Goal: Transaction & Acquisition: Subscribe to service/newsletter

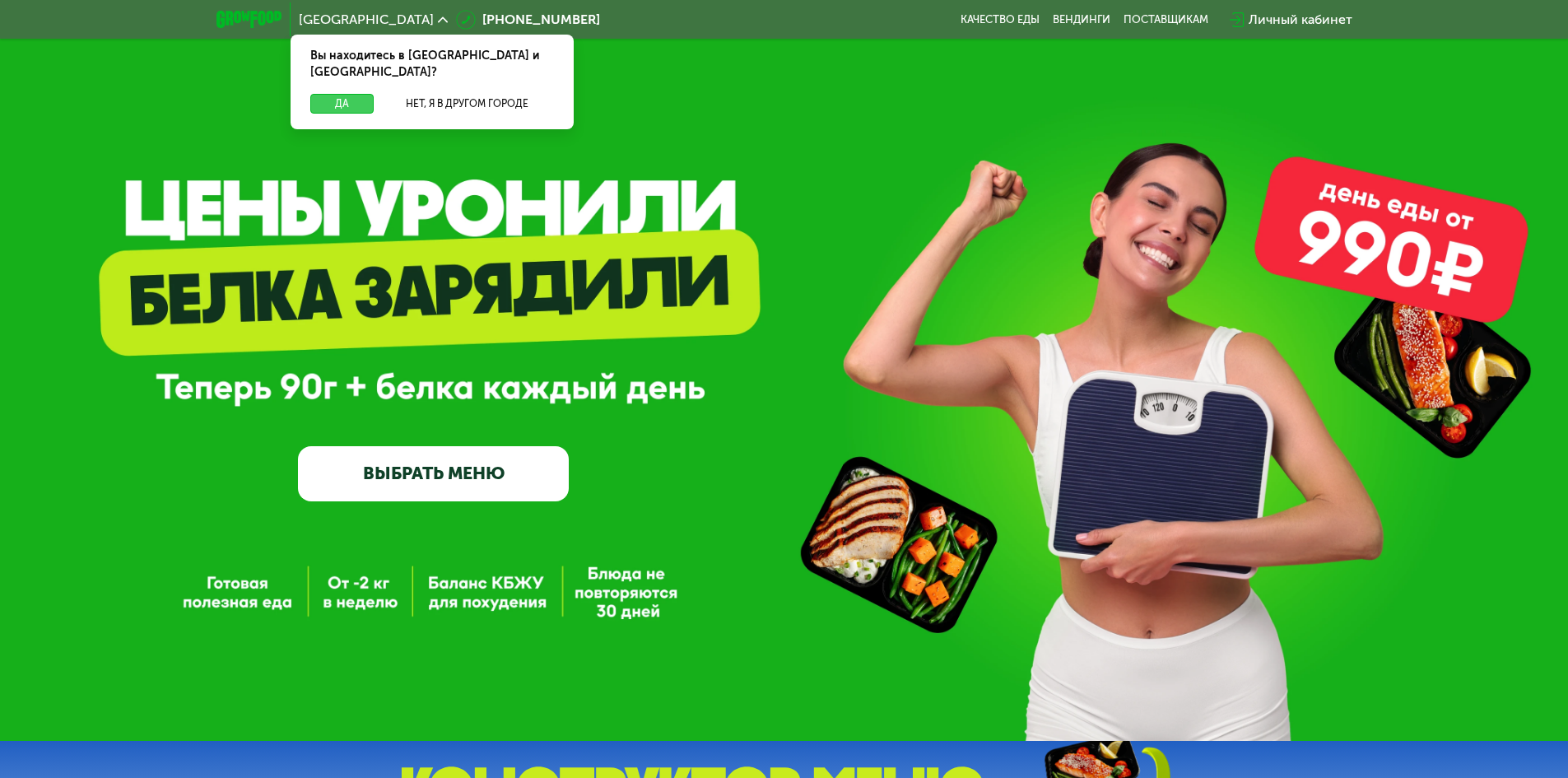
click at [341, 94] on button "Да" at bounding box center [341, 104] width 64 height 20
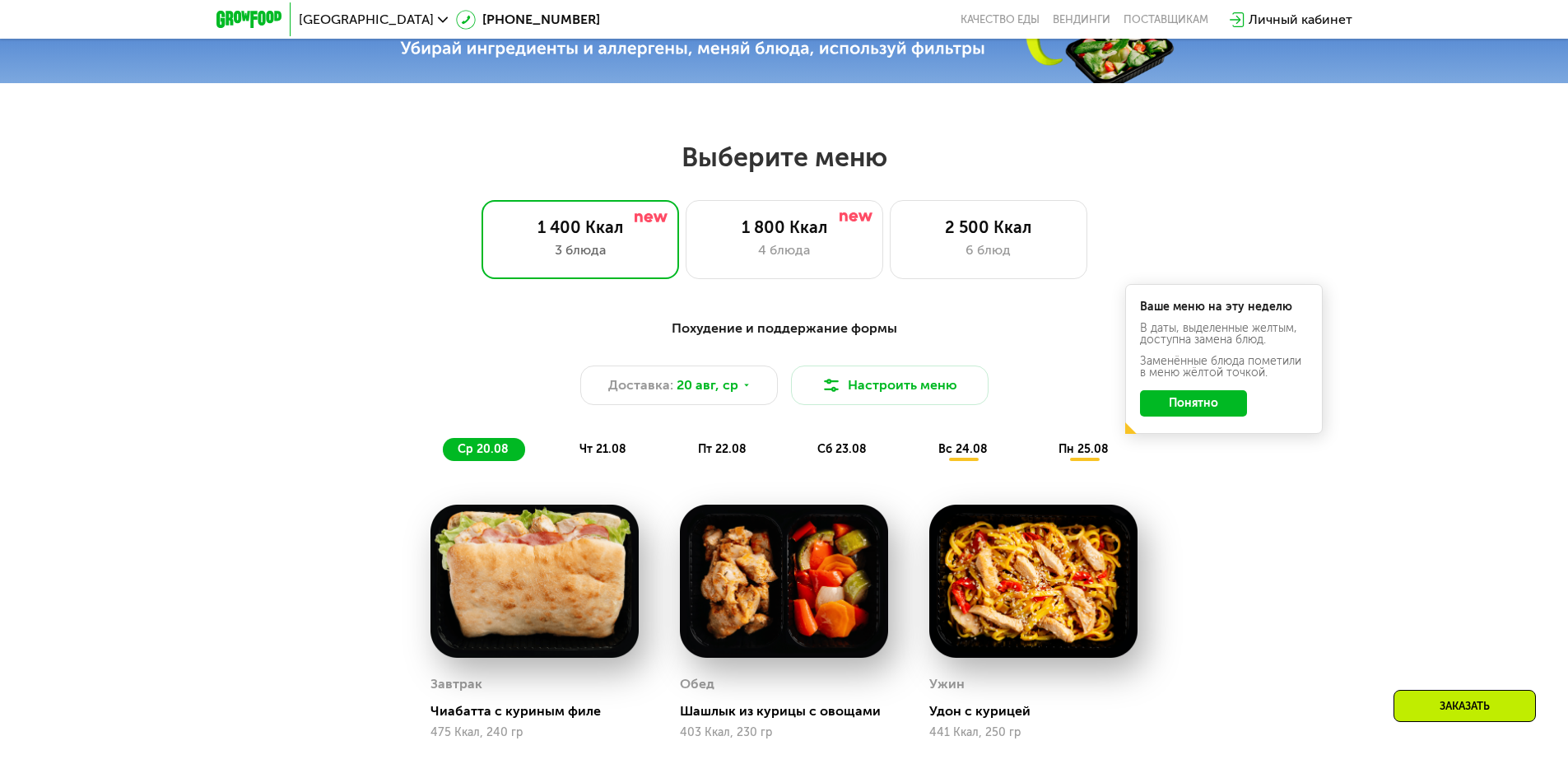
scroll to position [741, 0]
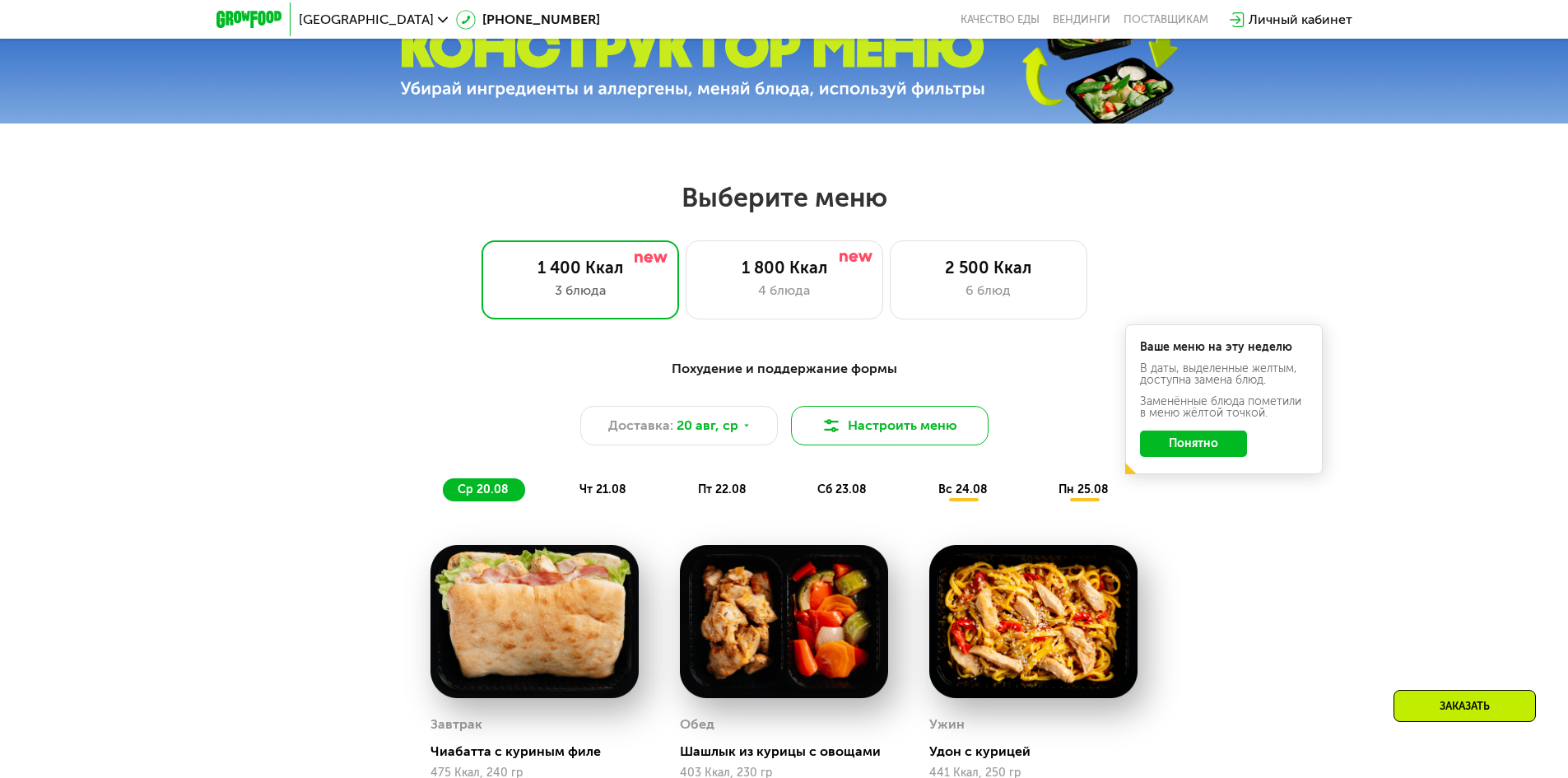
click at [886, 427] on button "Настроить меню" at bounding box center [889, 426] width 197 height 39
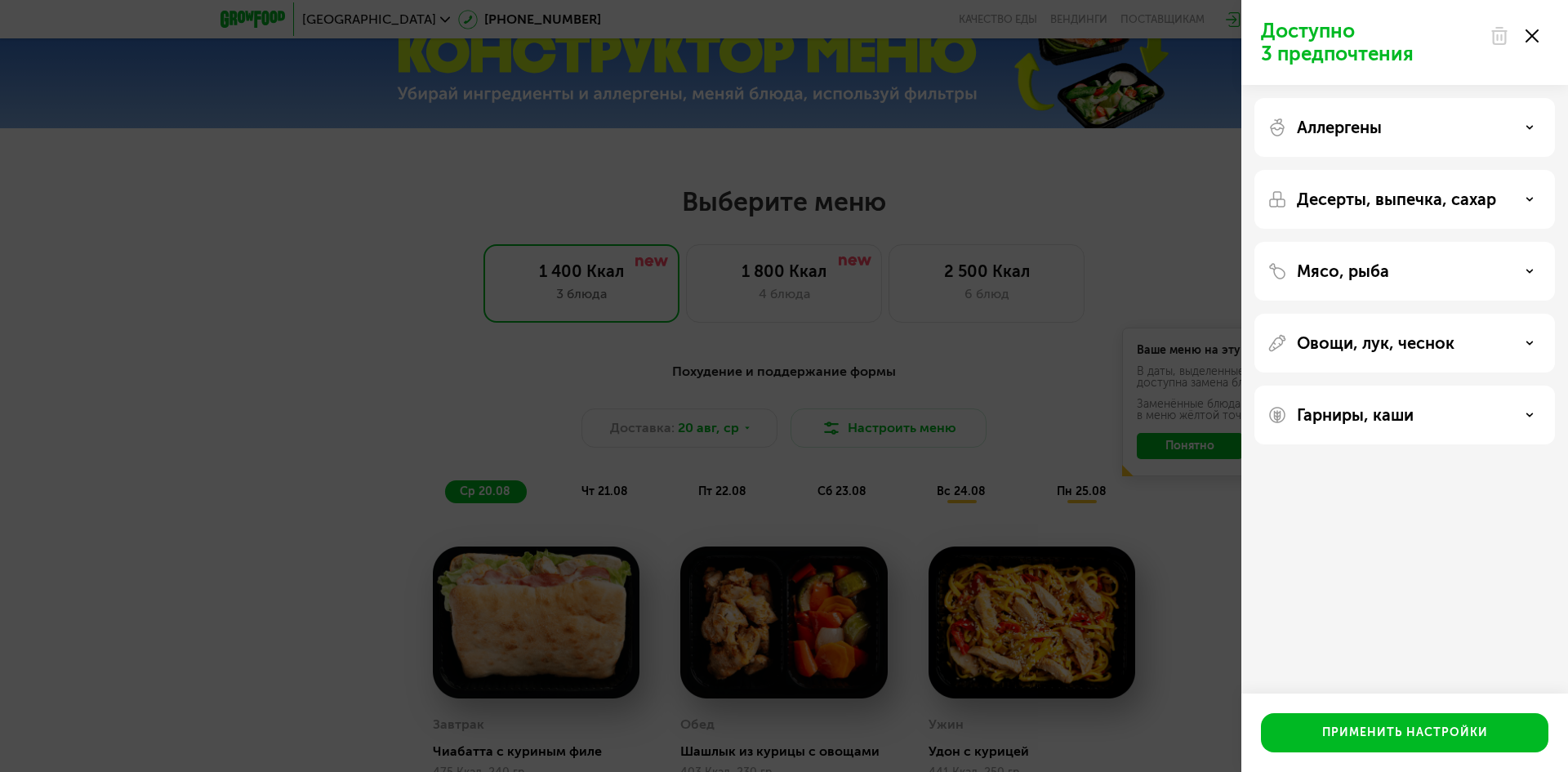
click at [880, 412] on div "Доступно 3 предпочтения Аллергены Десерты, выпечка, сахар Мясо, рыба Овощи, лук…" at bounding box center [784, 386] width 1568 height 772
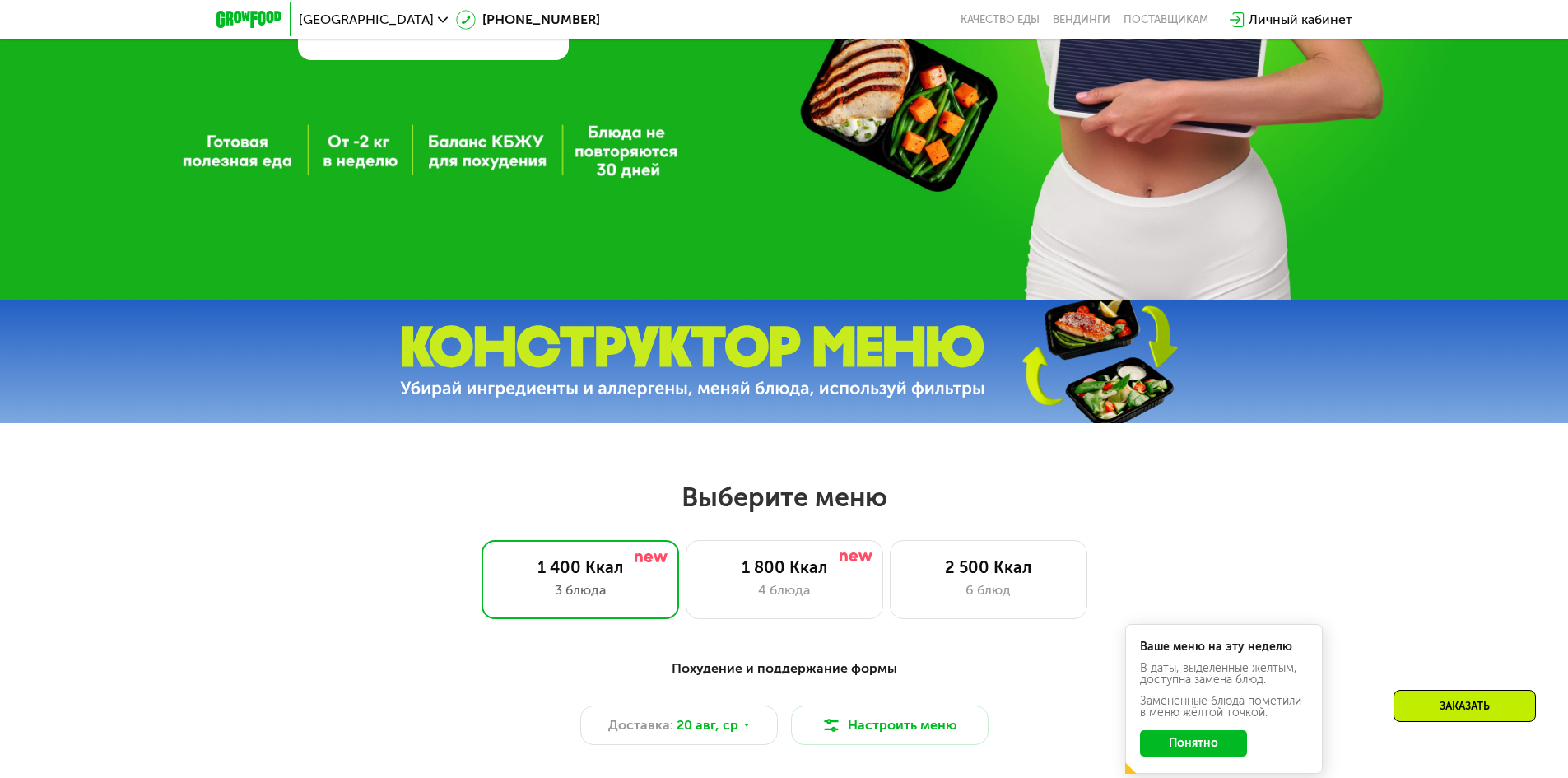
scroll to position [411, 0]
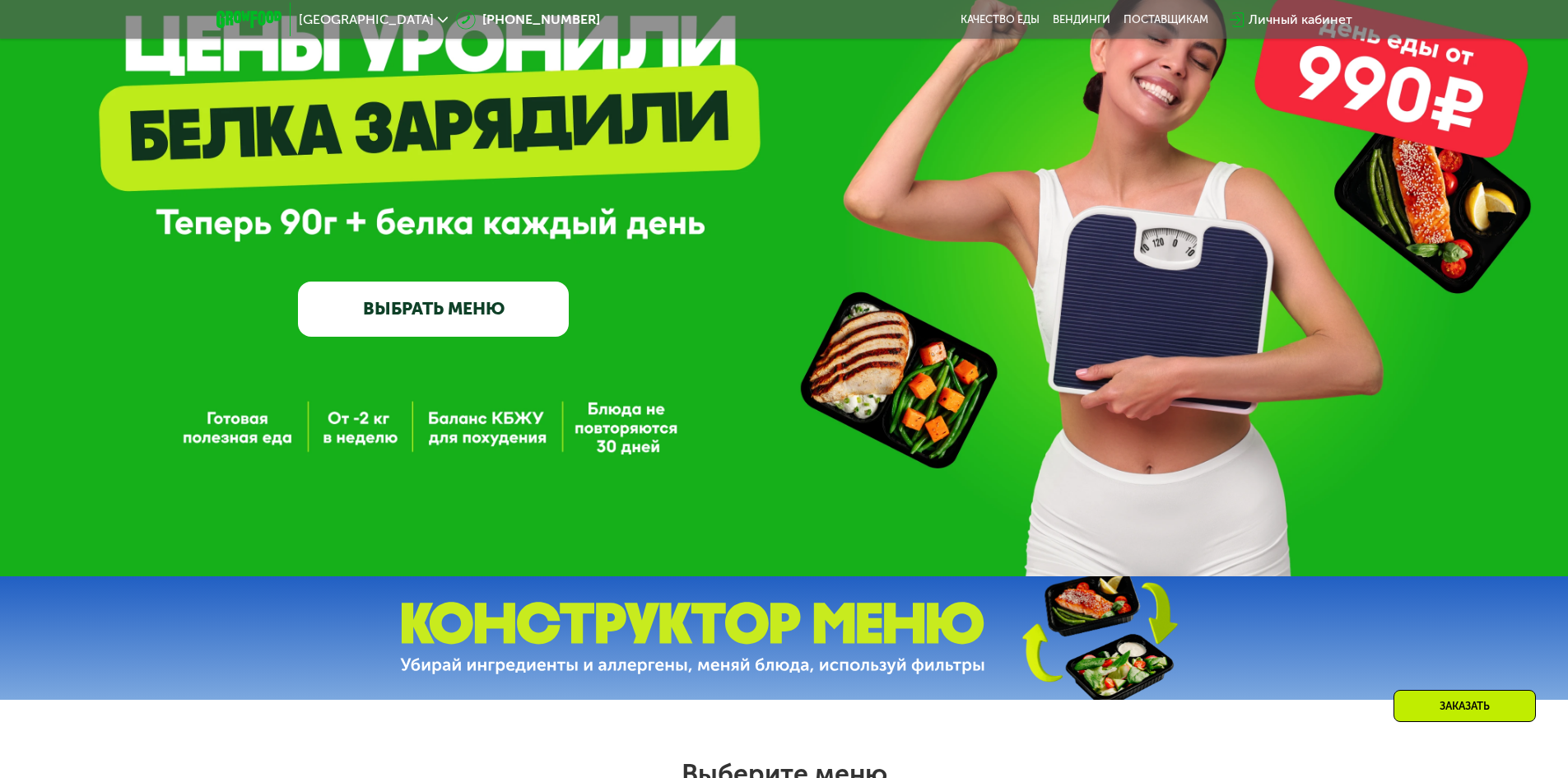
click at [459, 309] on link "ВЫБРАТЬ МЕНЮ" at bounding box center [434, 308] width 271 height 54
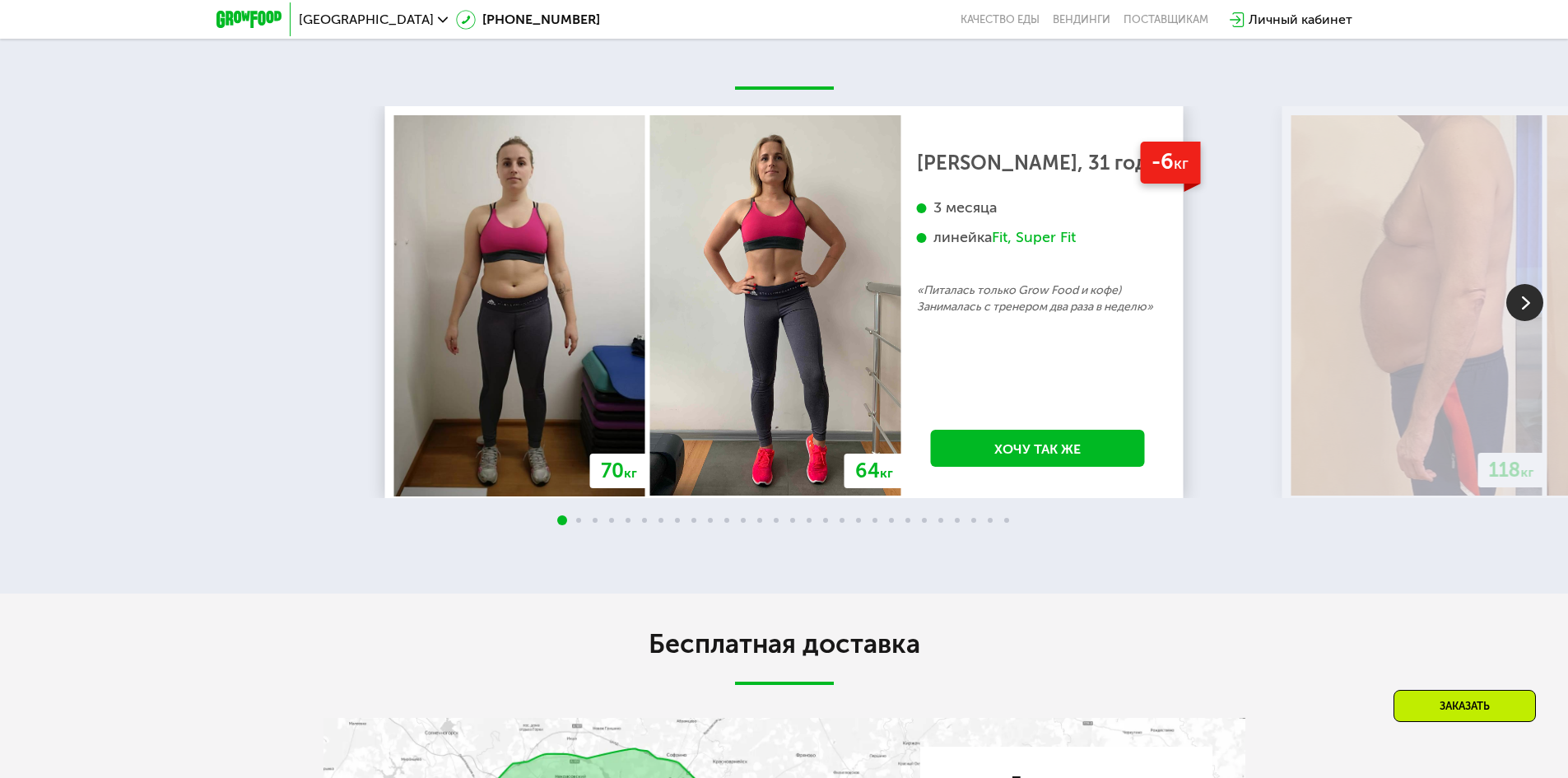
scroll to position [3258, 0]
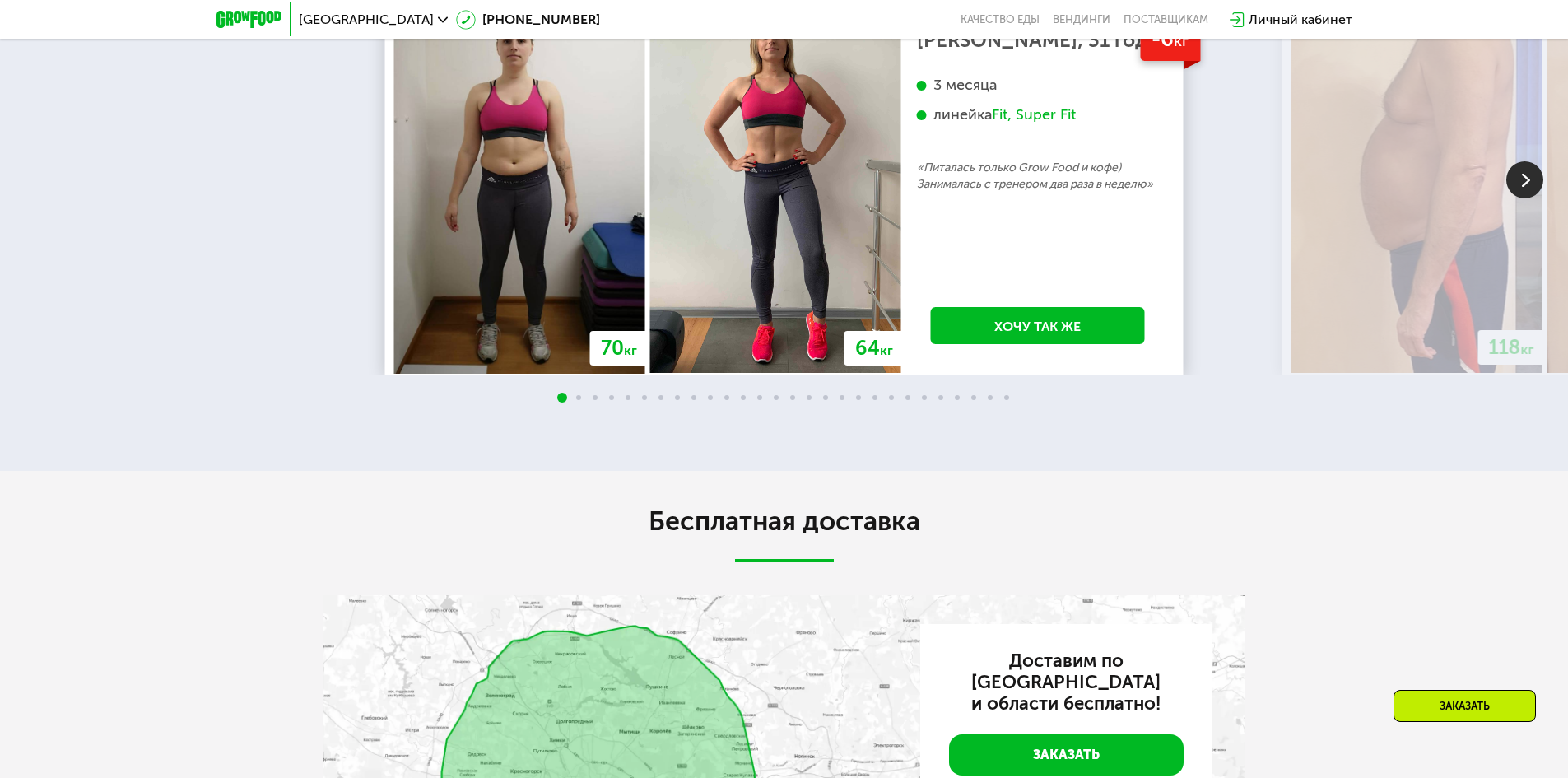
click at [1437, 281] on img at bounding box center [1417, 182] width 251 height 381
click at [1520, 186] on img at bounding box center [1525, 180] width 37 height 37
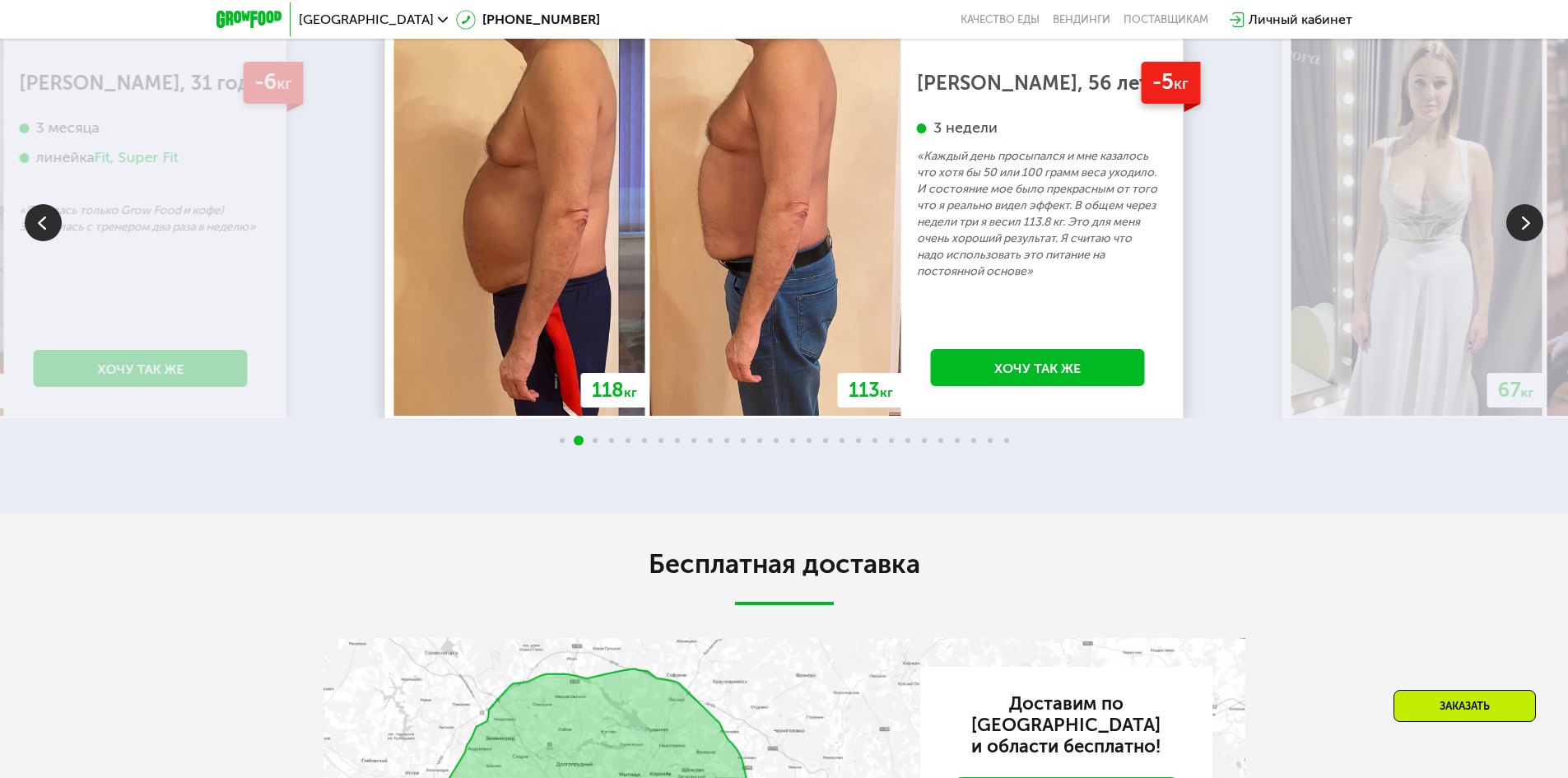
scroll to position [3093, 0]
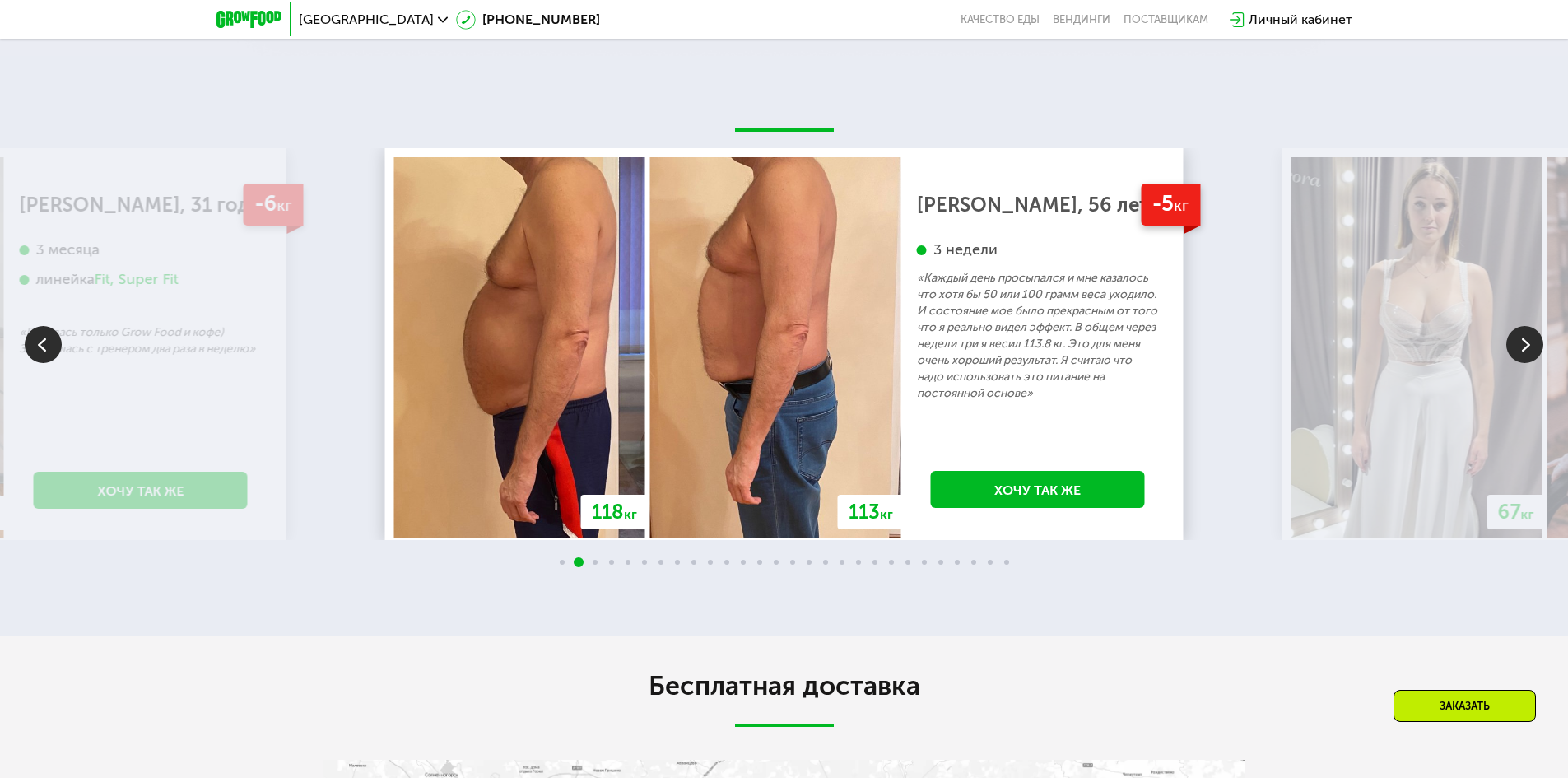
click at [1525, 350] on img at bounding box center [1525, 344] width 37 height 37
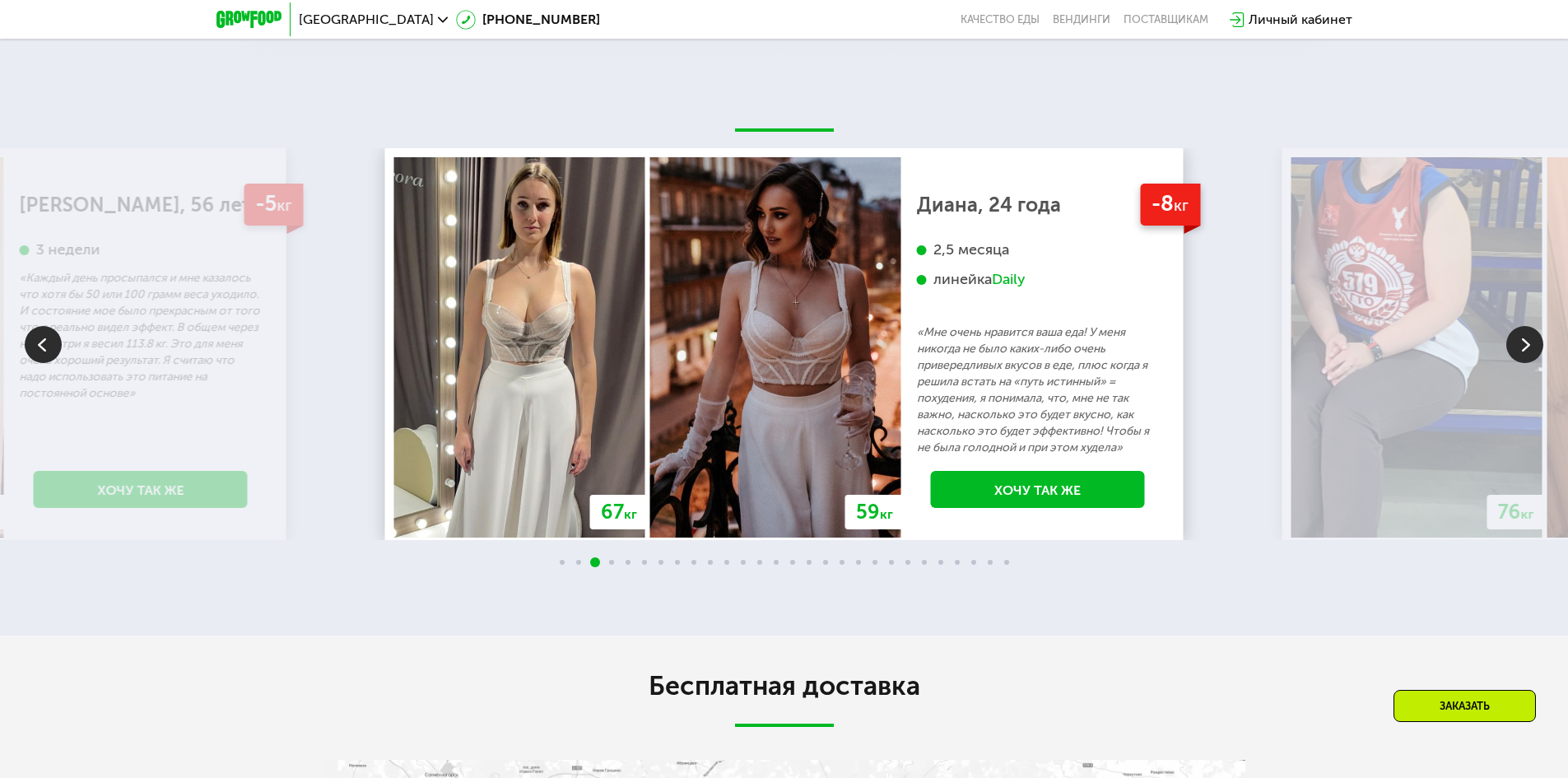
click at [1509, 354] on img at bounding box center [1525, 344] width 37 height 37
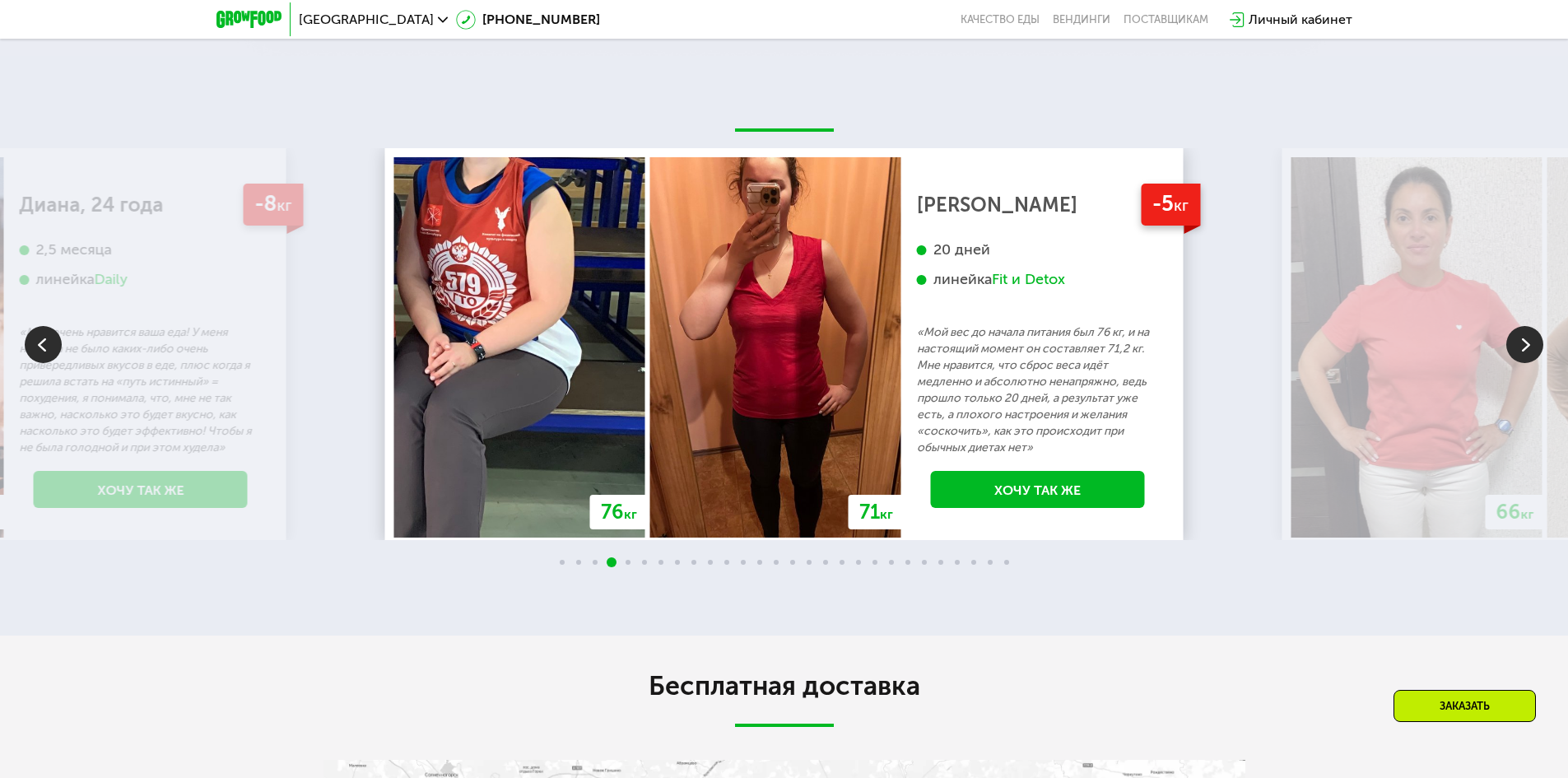
click at [1508, 355] on img at bounding box center [1525, 344] width 37 height 37
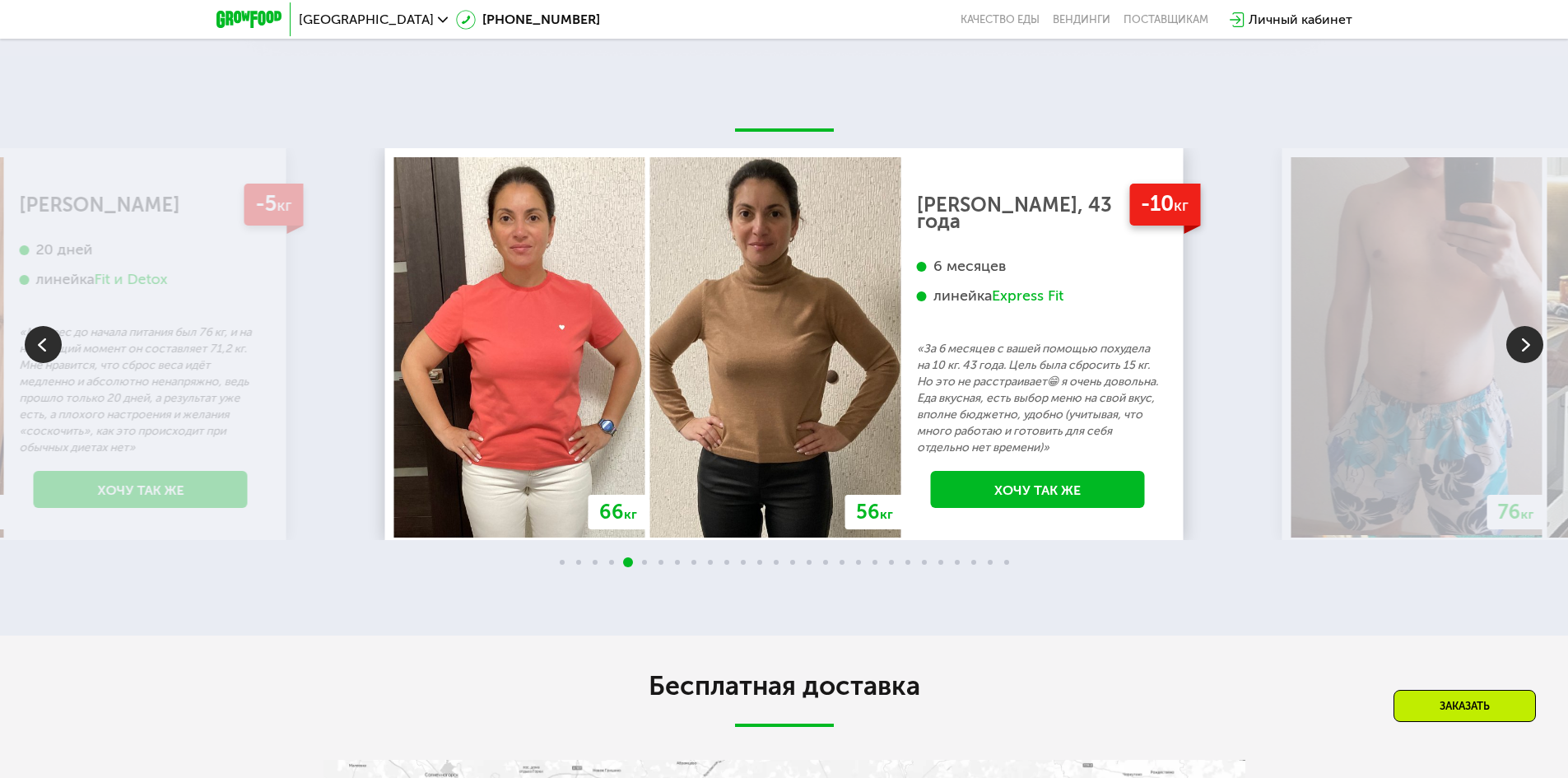
click at [1508, 355] on img at bounding box center [1525, 344] width 37 height 37
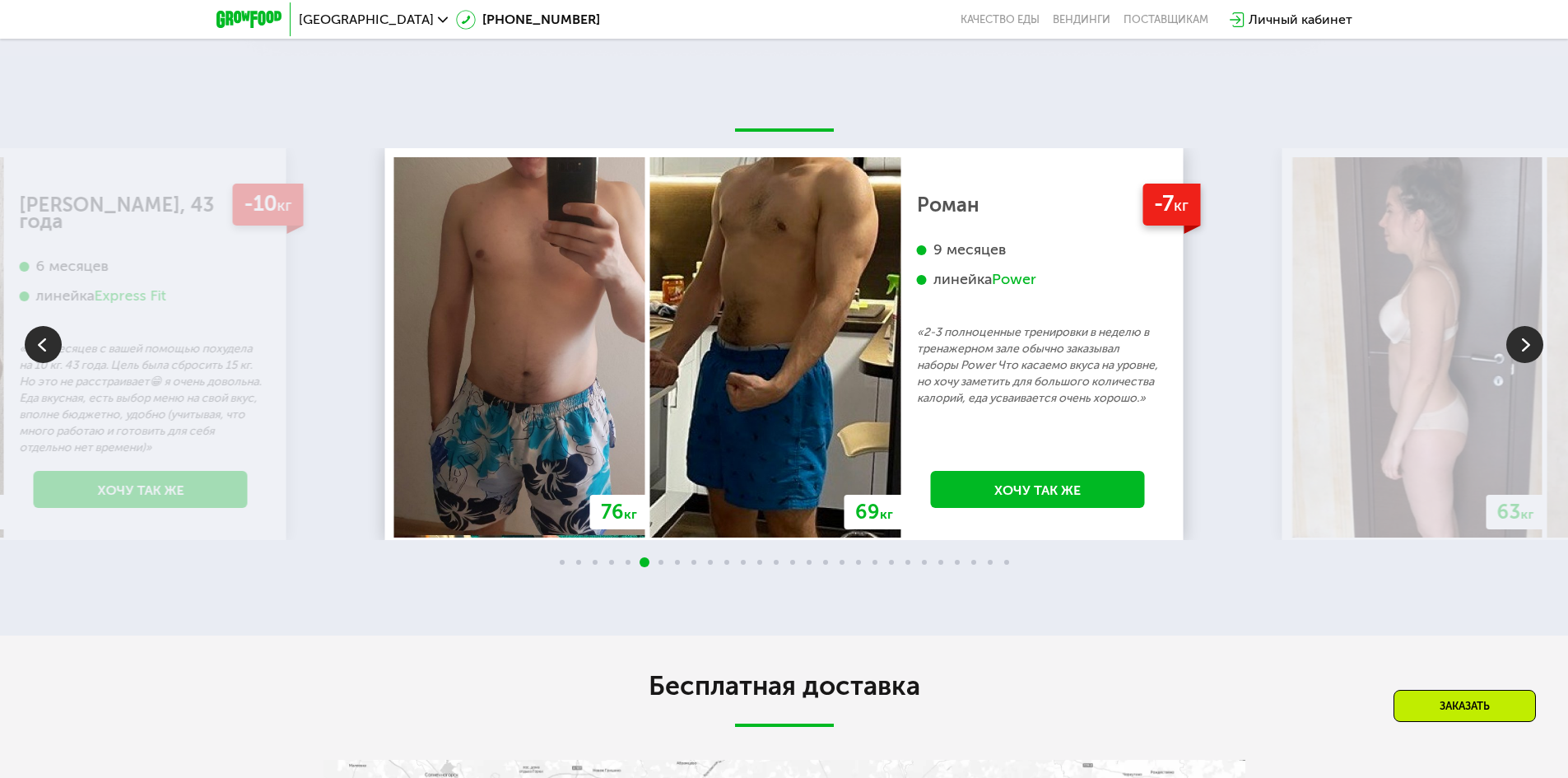
click at [1508, 355] on img at bounding box center [1525, 344] width 37 height 37
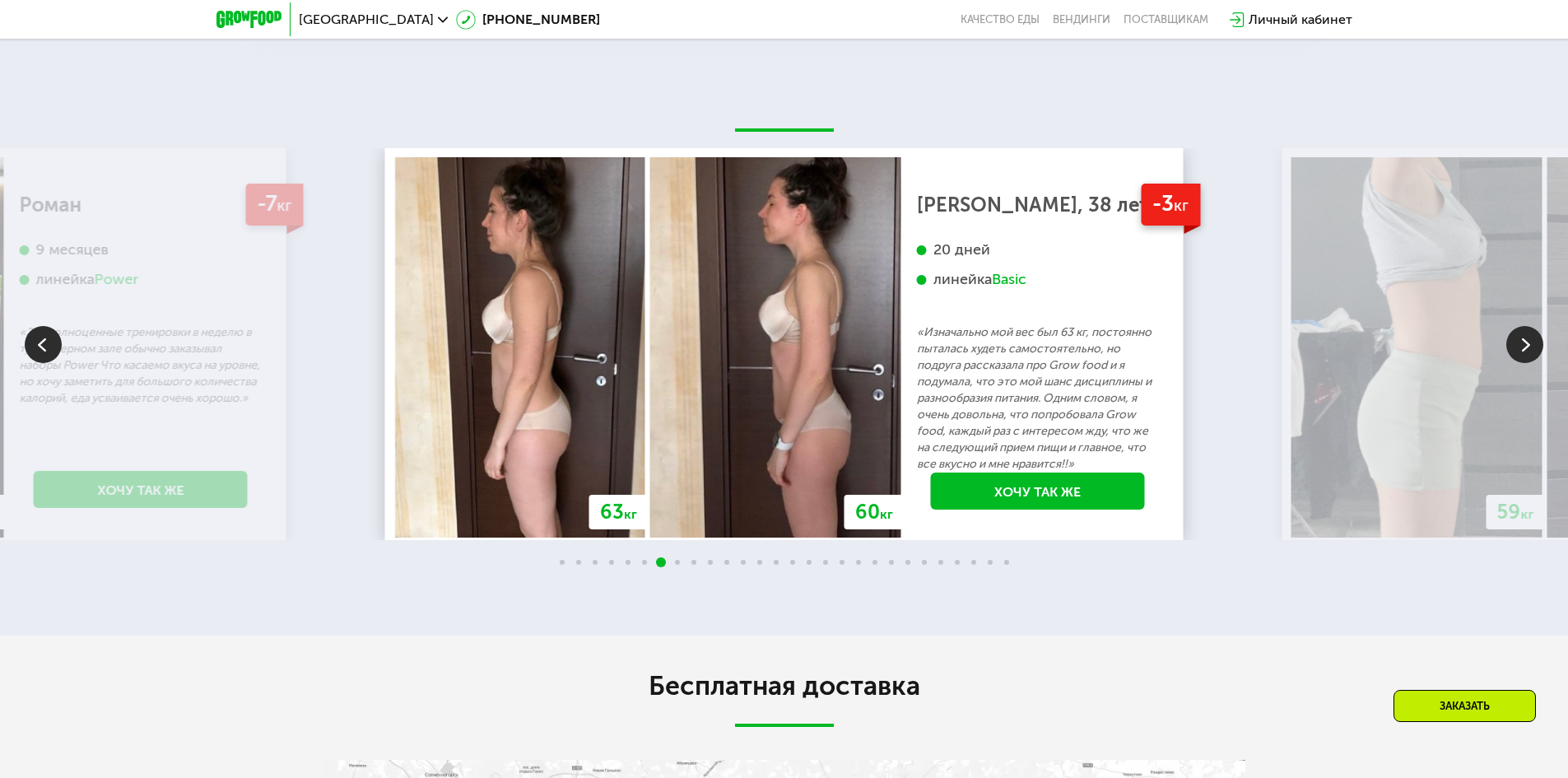
click at [1508, 355] on img at bounding box center [1525, 344] width 37 height 37
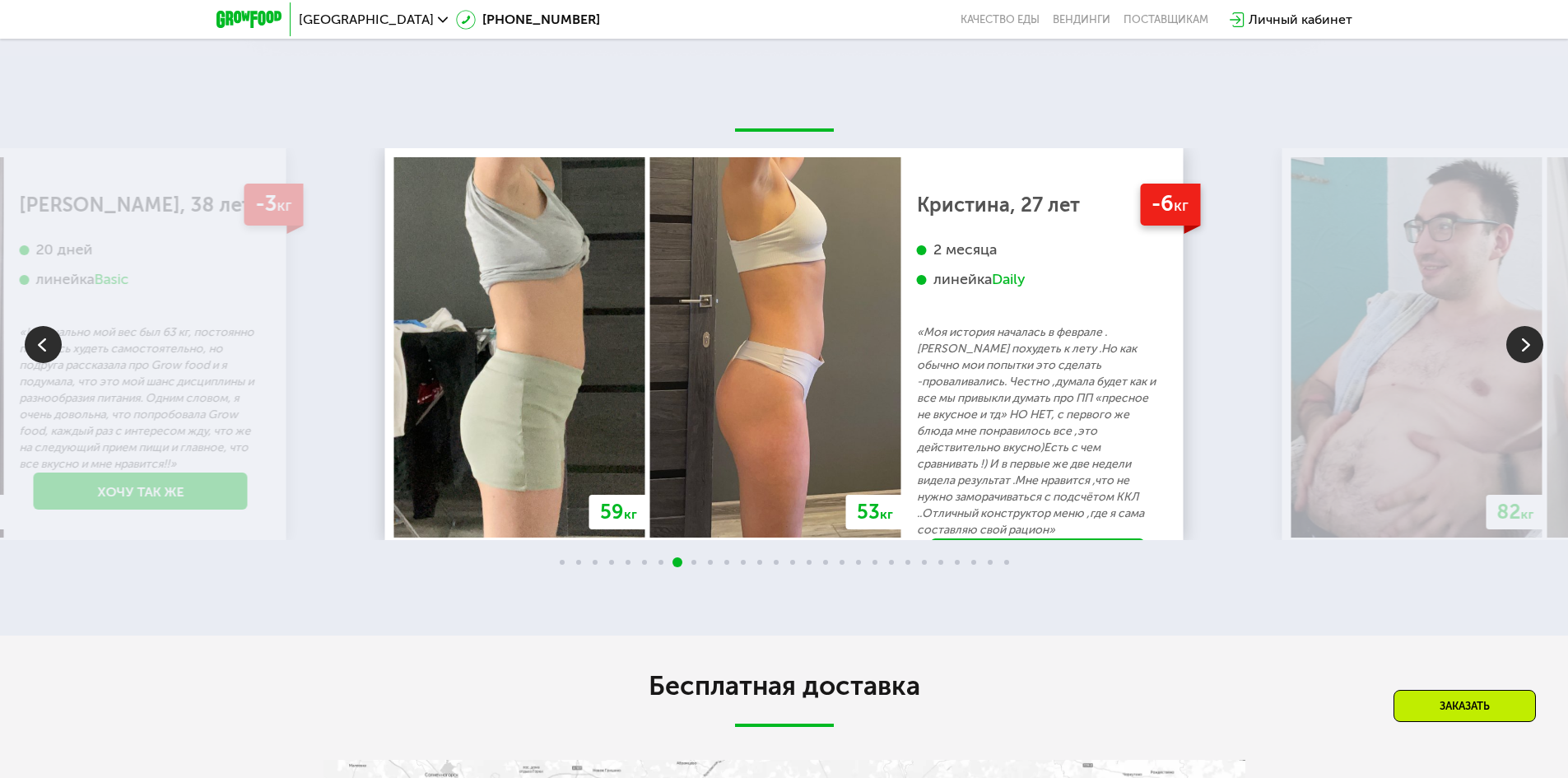
click at [1508, 355] on img at bounding box center [1525, 344] width 37 height 37
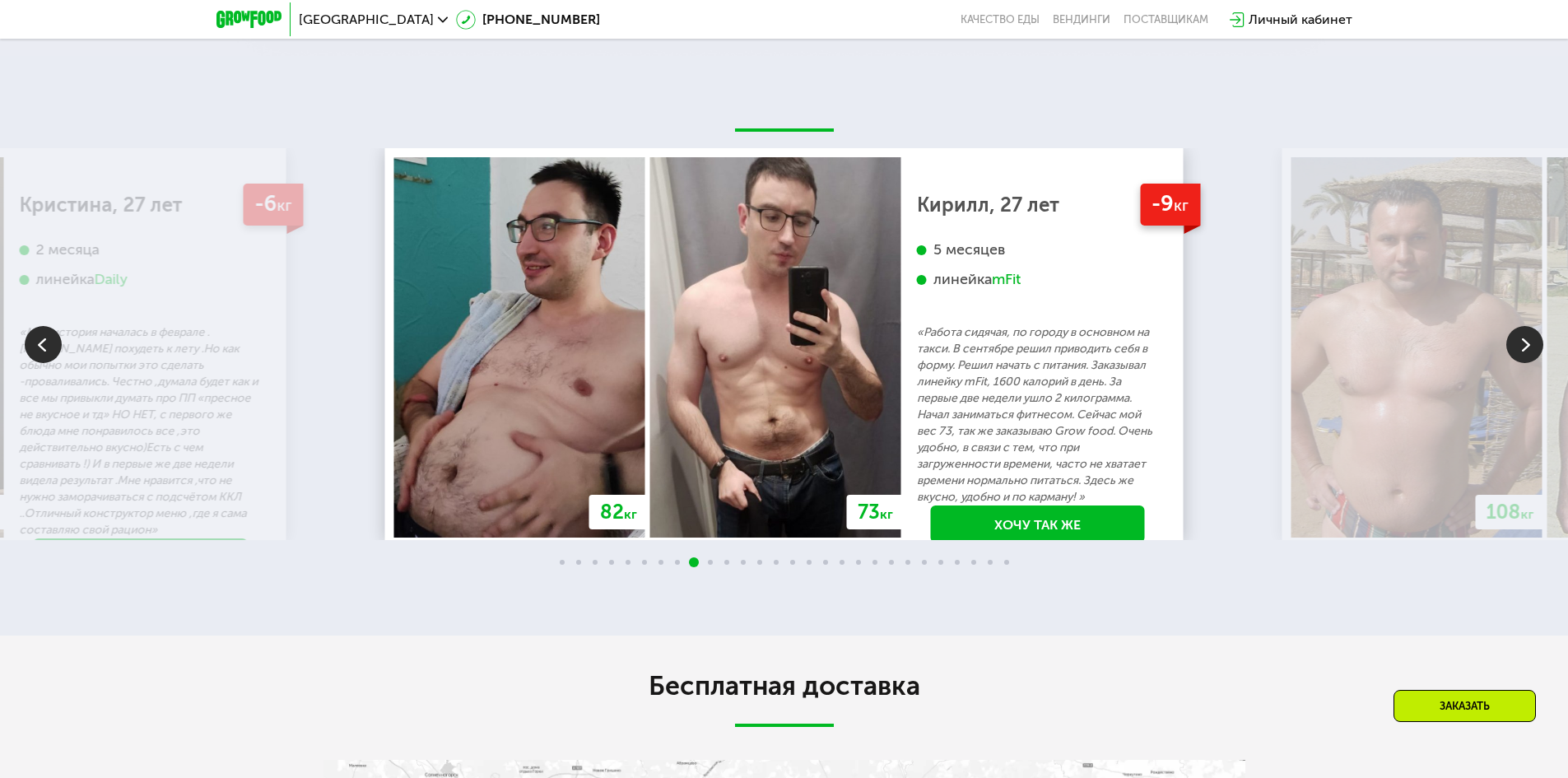
click at [1504, 355] on img at bounding box center [1417, 347] width 251 height 381
